Goal: Information Seeking & Learning: Find specific fact

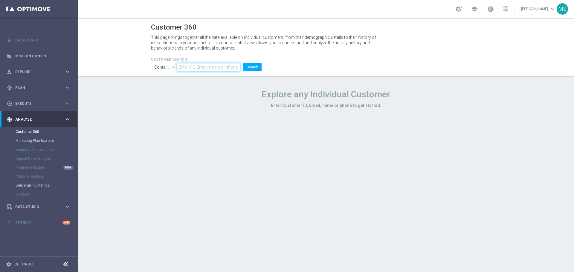
click at [185, 63] on input "text" at bounding box center [209, 67] width 64 height 8
paste input "1012030"
click at [249, 68] on button "Search" at bounding box center [252, 67] width 18 height 8
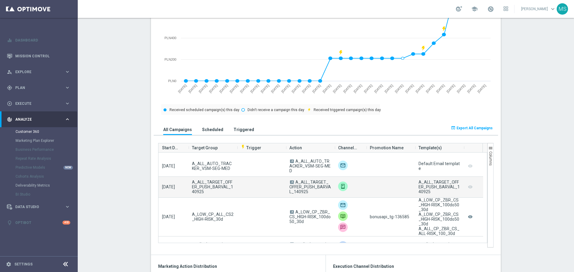
scroll to position [747, 0]
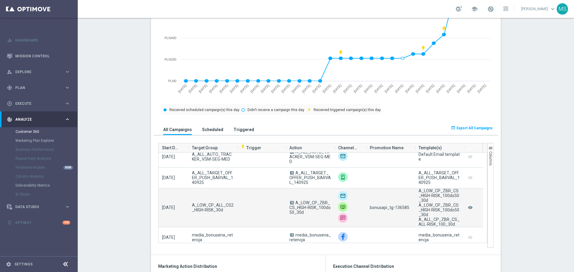
click at [399, 208] on span "bonusapi_tg-136585" at bounding box center [389, 207] width 39 height 5
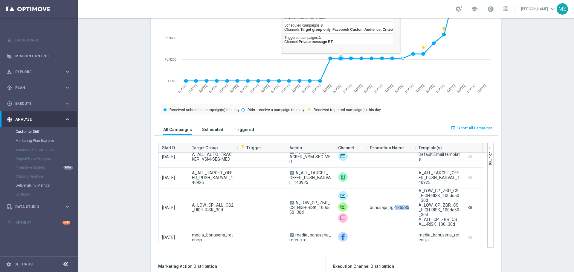
copy span "136585"
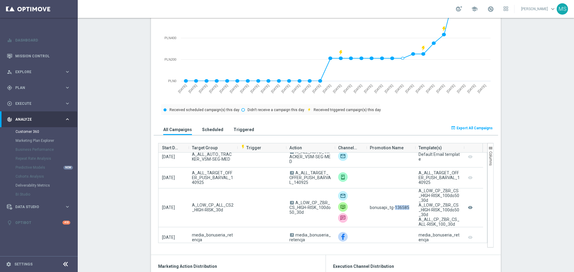
copy span "136585"
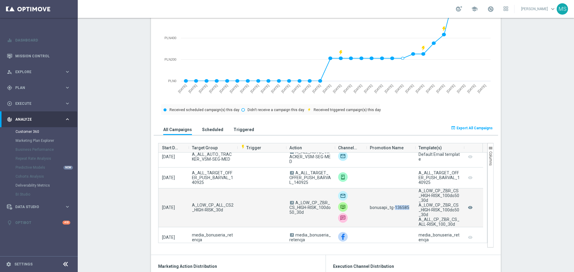
drag, startPoint x: 317, startPoint y: 215, endPoint x: 293, endPoint y: 203, distance: 26.7
click at [293, 203] on span "A A_LOW_CP_ZBR_CS_HIGH-RISK_100do50_30d" at bounding box center [310, 207] width 42 height 14
copy span "A_LOW_CP_ZBR_CS_HIGH-RISK_100do50_30d"
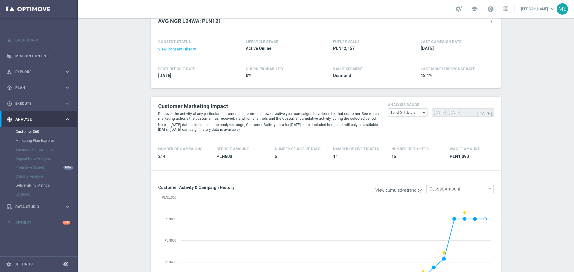
scroll to position [30, 0]
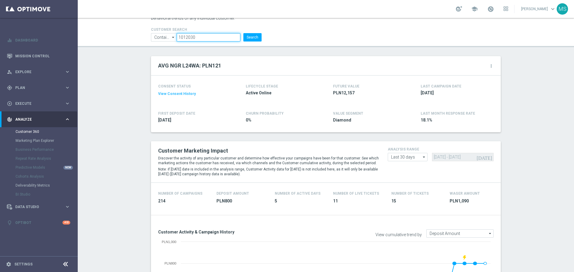
click at [210, 40] on input "1012030" at bounding box center [209, 37] width 64 height 8
paste input "849249"
type input "849249"
click at [257, 40] on button "Search" at bounding box center [252, 37] width 18 height 8
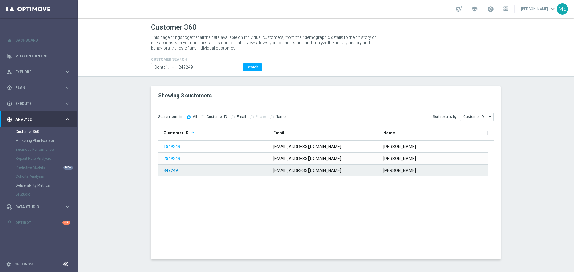
click at [171, 171] on link "849249" at bounding box center [170, 170] width 14 height 5
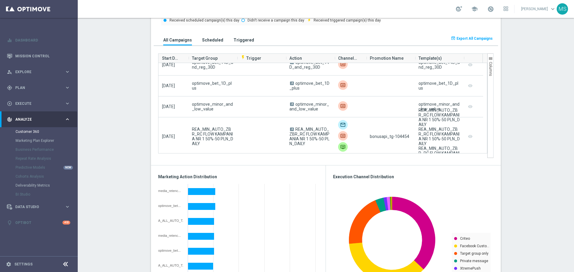
scroll to position [926, 0]
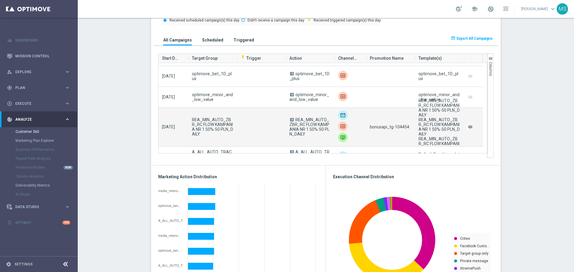
click at [400, 128] on span "bonusapi_tg-104454" at bounding box center [389, 127] width 39 height 5
copy span "104454"
